Goal: Task Accomplishment & Management: Use online tool/utility

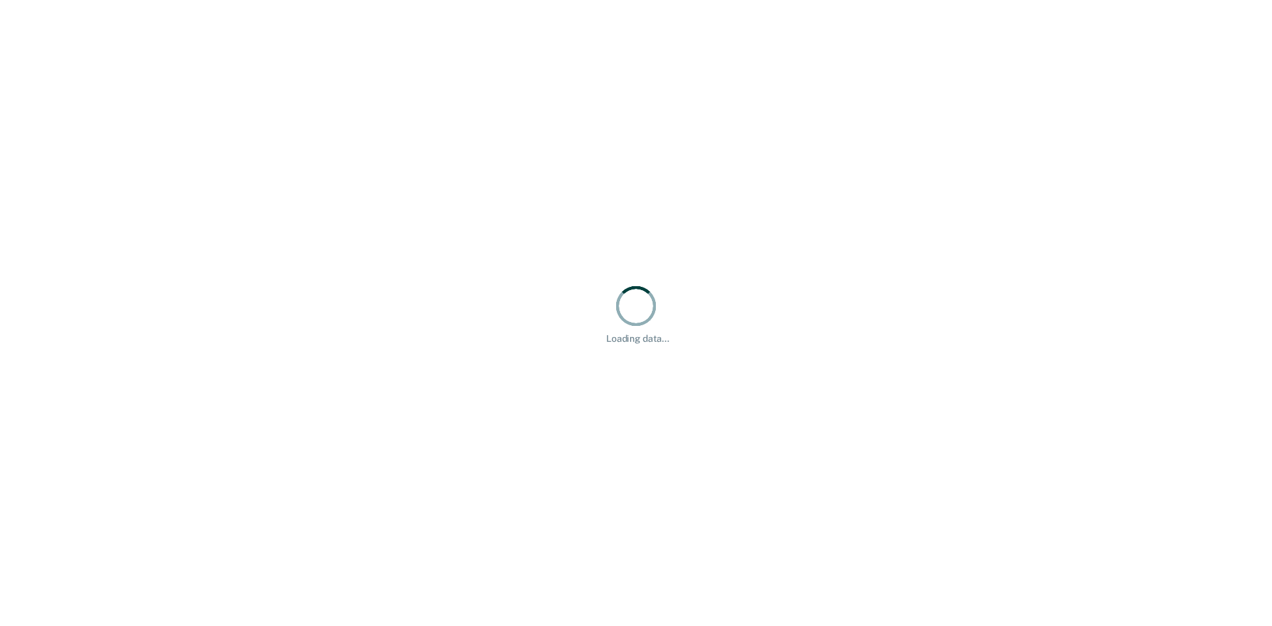
click at [924, 3] on div "Loading data..." at bounding box center [636, 313] width 1272 height 626
